Goal: Transaction & Acquisition: Purchase product/service

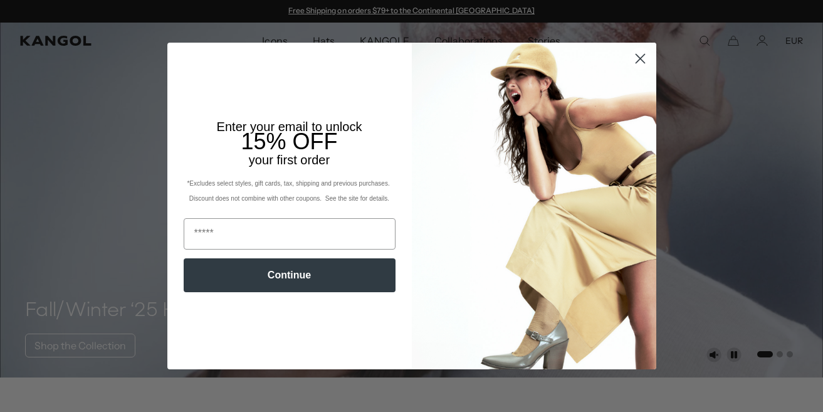
click at [642, 60] on circle "Close dialog" at bounding box center [640, 58] width 21 height 21
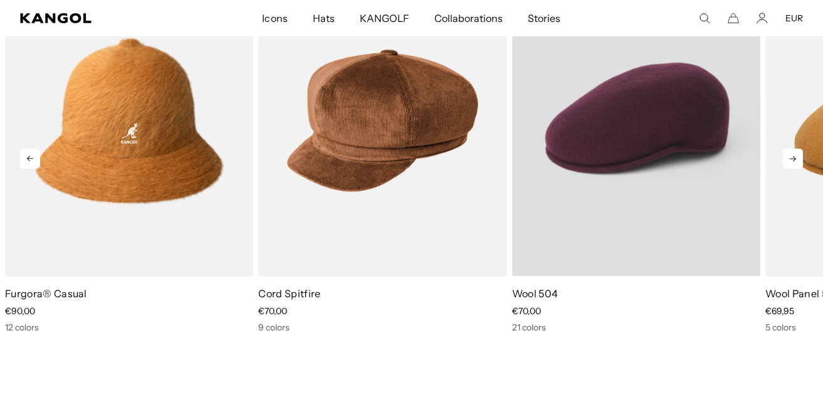
scroll to position [552, 0]
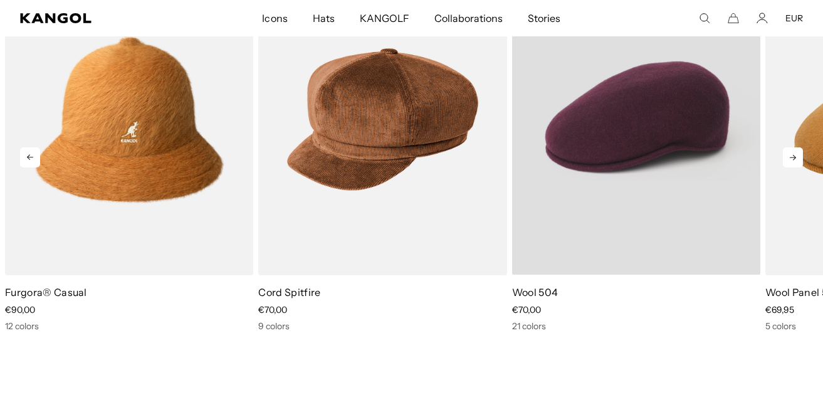
click at [615, 254] on video "Wool 504" at bounding box center [636, 120] width 248 height 312
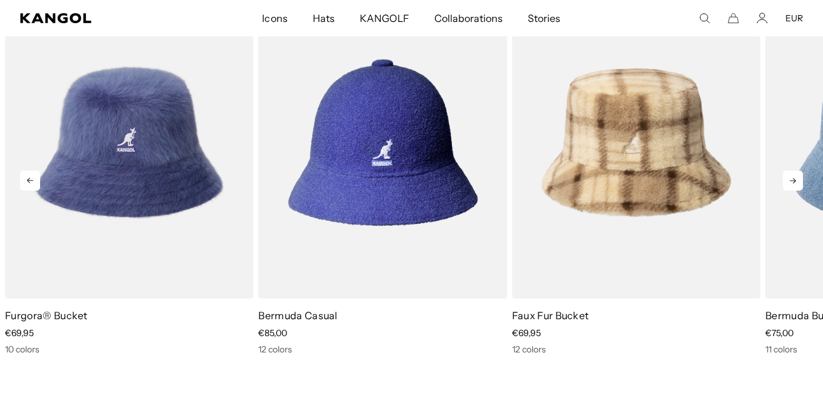
click at [796, 181] on icon at bounding box center [793, 181] width 20 height 20
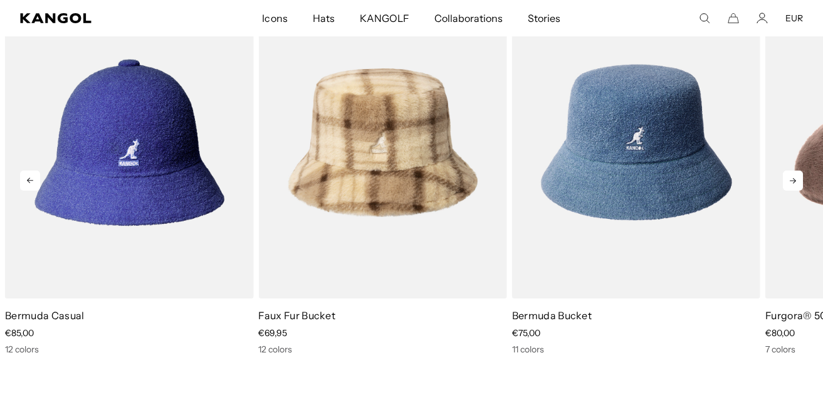
click at [796, 181] on icon at bounding box center [793, 181] width 20 height 20
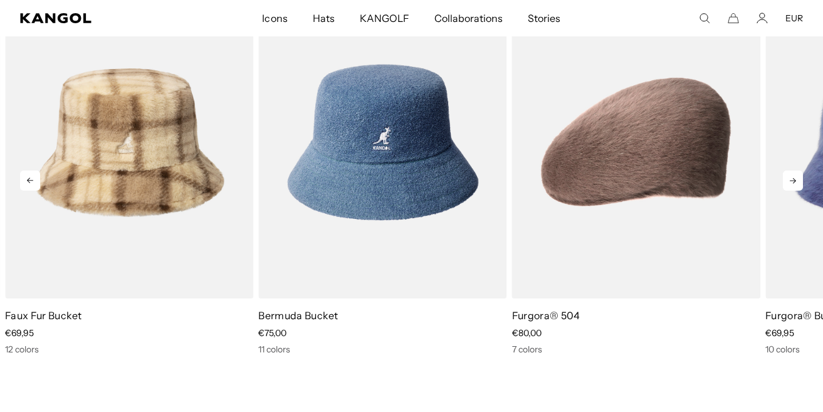
scroll to position [0, 258]
click at [796, 181] on icon at bounding box center [793, 181] width 20 height 20
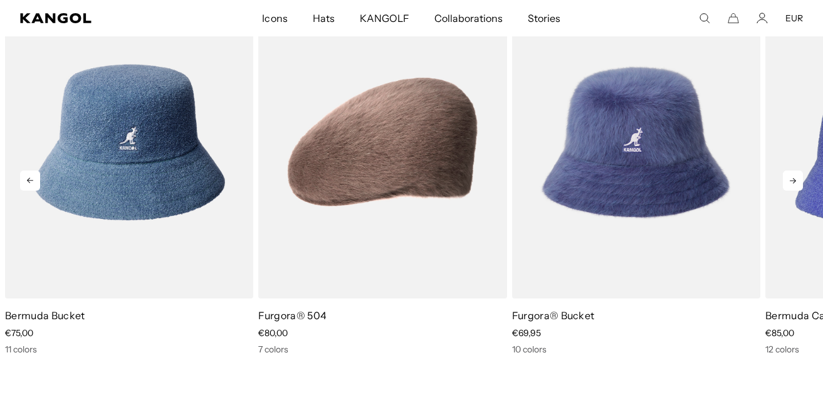
click at [796, 181] on icon at bounding box center [793, 181] width 20 height 20
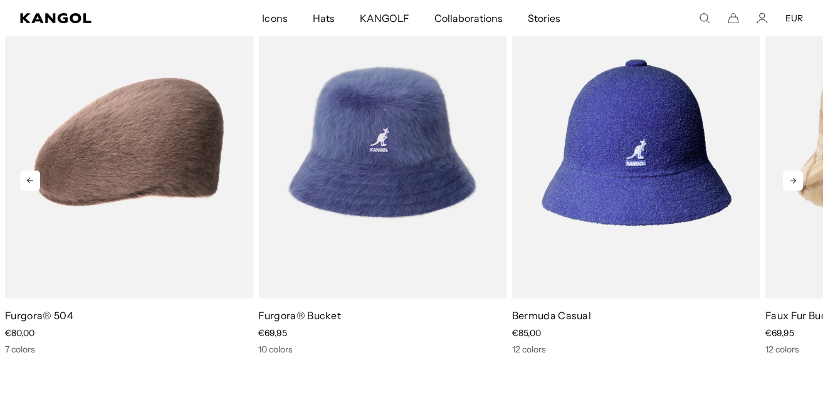
click at [796, 181] on icon at bounding box center [793, 181] width 20 height 20
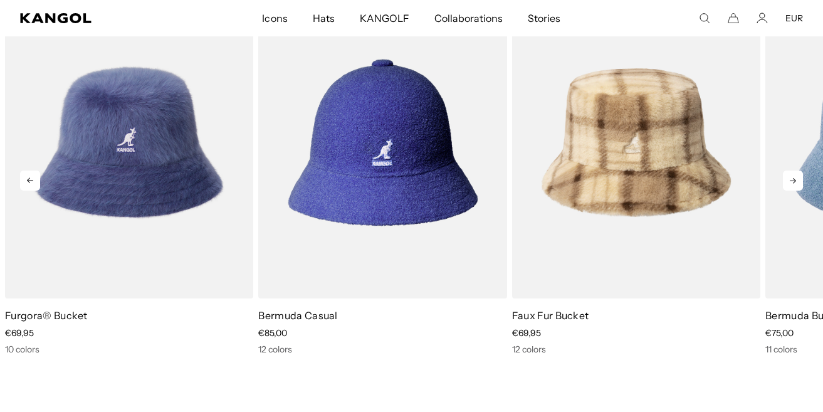
click at [796, 181] on icon at bounding box center [793, 181] width 20 height 20
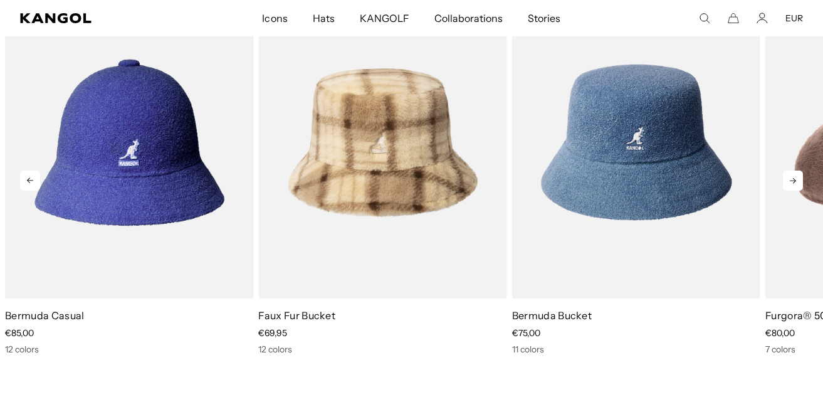
click at [796, 181] on icon at bounding box center [793, 181] width 20 height 20
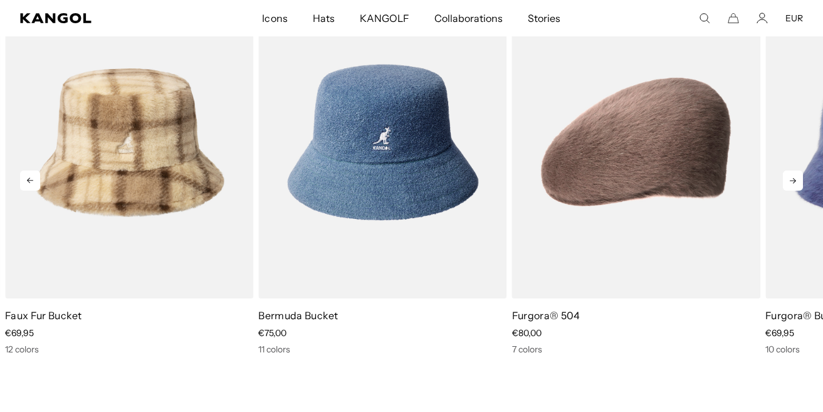
click at [796, 181] on icon at bounding box center [793, 181] width 20 height 20
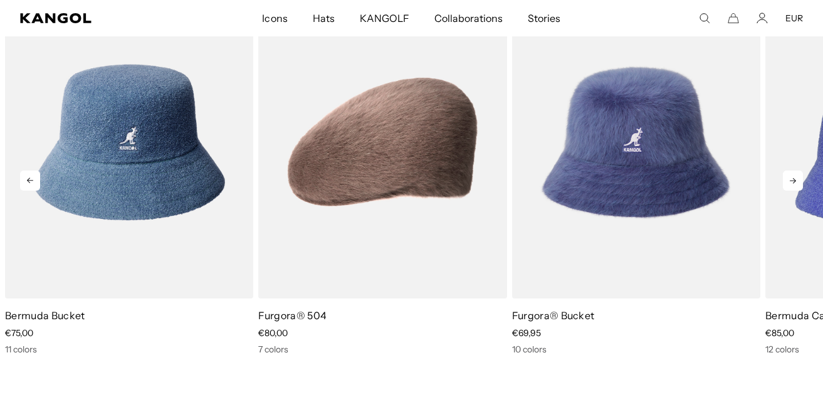
click at [796, 181] on icon at bounding box center [793, 181] width 20 height 20
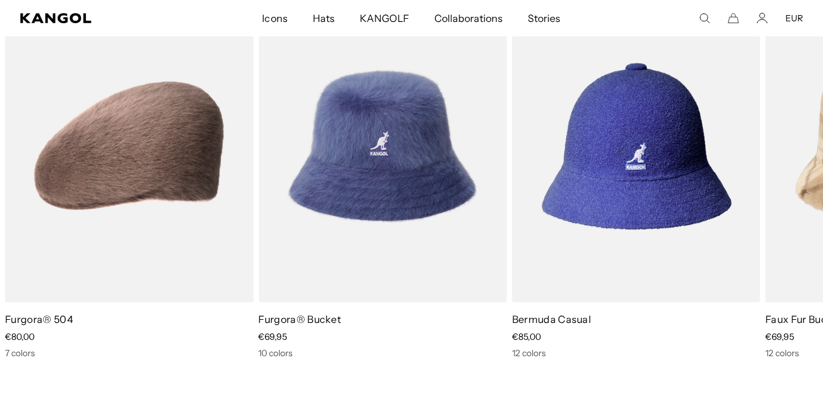
click at [704, 19] on icon "Search here" at bounding box center [704, 18] width 11 height 11
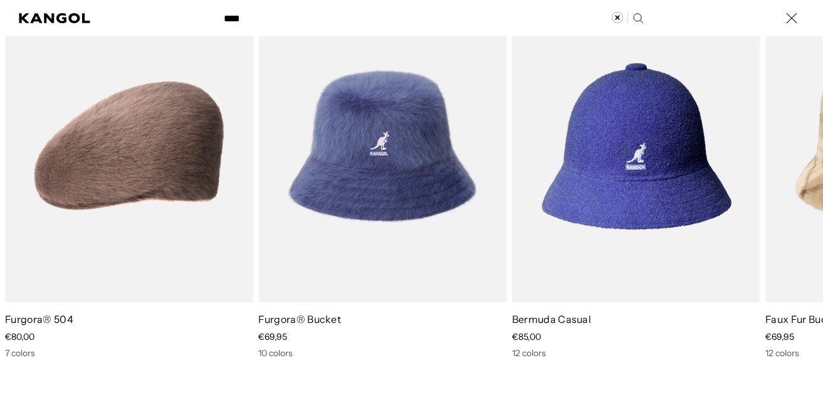
type input "****"
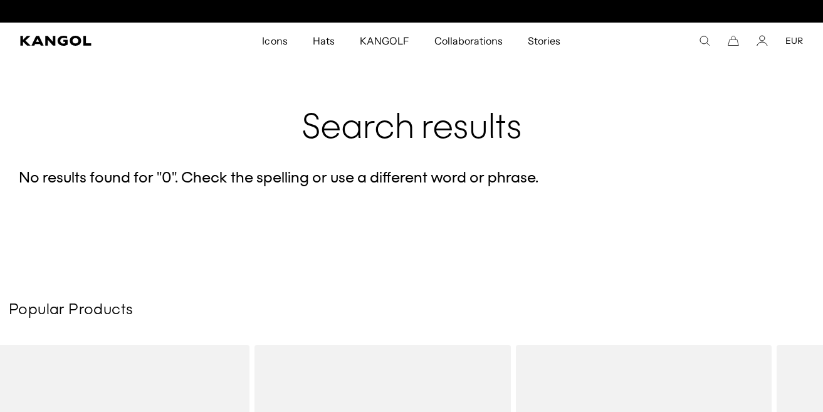
scroll to position [0, 258]
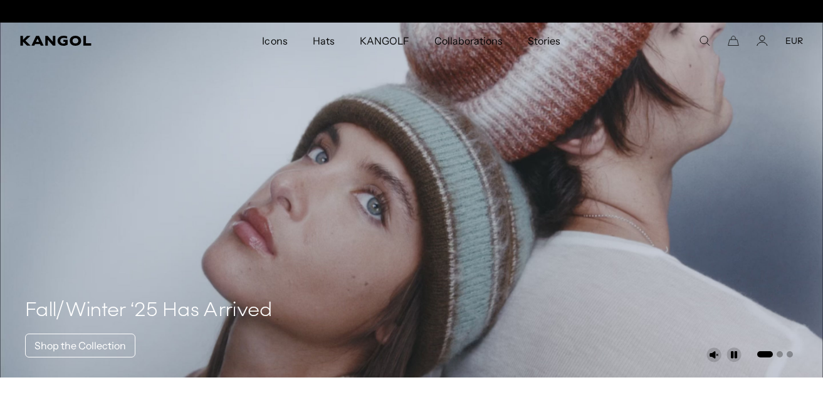
scroll to position [0, 258]
